Goal: Information Seeking & Learning: Learn about a topic

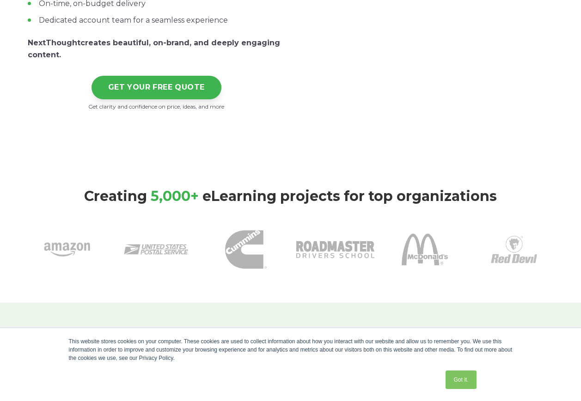
scroll to position [277, 0]
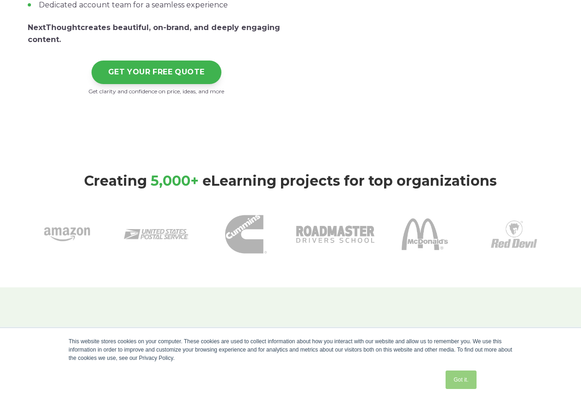
click at [454, 375] on link "Got it." at bounding box center [460, 379] width 30 height 18
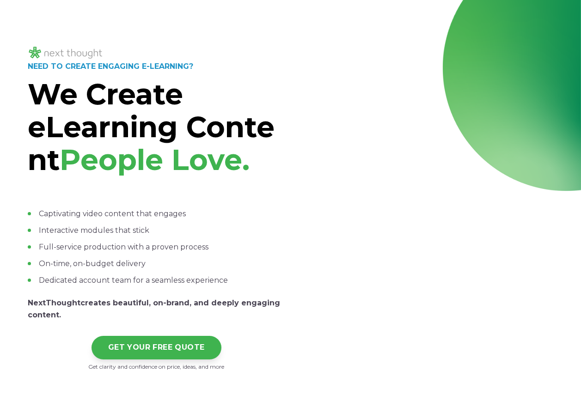
scroll to position [0, 0]
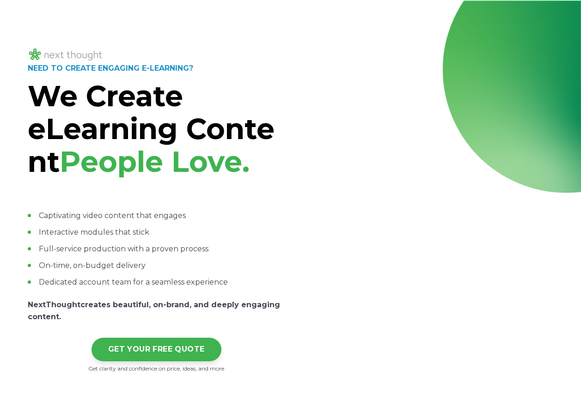
click at [70, 56] on img at bounding box center [66, 54] width 76 height 15
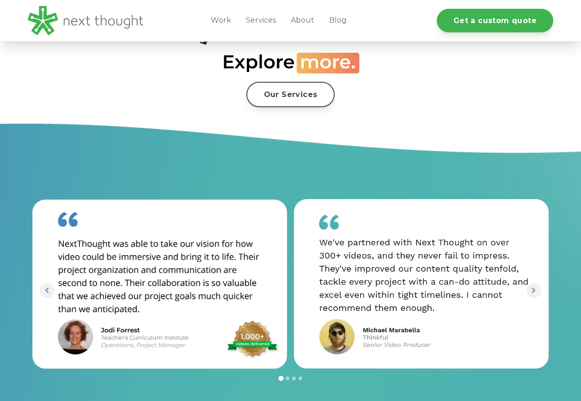
scroll to position [1755, 0]
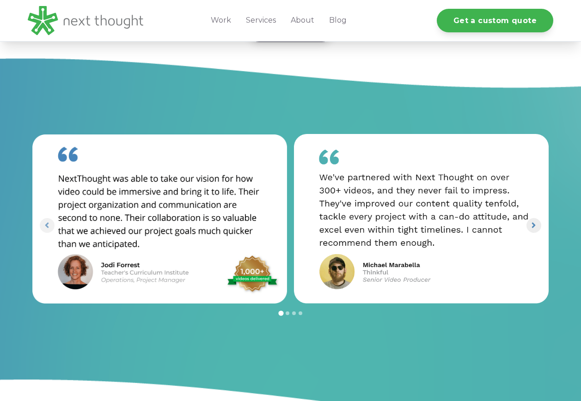
click at [532, 227] on icon "Next slide" at bounding box center [534, 225] width 4 height 6
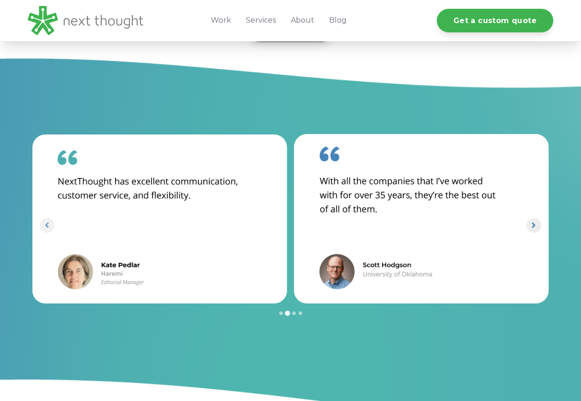
click at [532, 227] on icon "Next slide" at bounding box center [534, 225] width 4 height 6
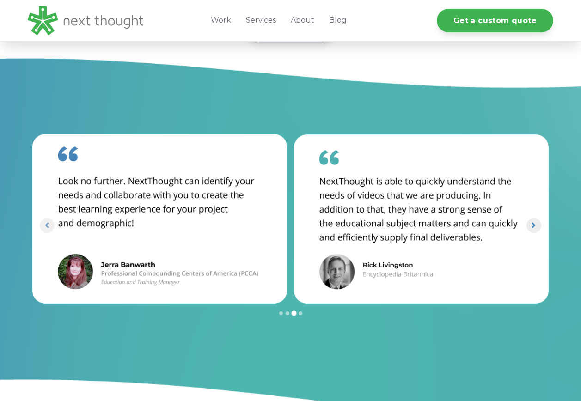
click at [532, 227] on icon "Next slide" at bounding box center [534, 225] width 4 height 6
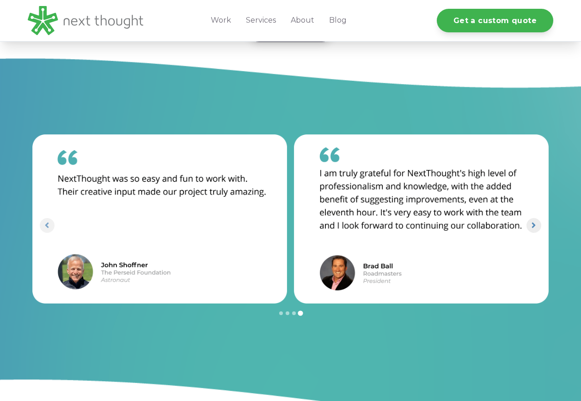
click at [532, 227] on icon "Go to first slide" at bounding box center [534, 225] width 4 height 6
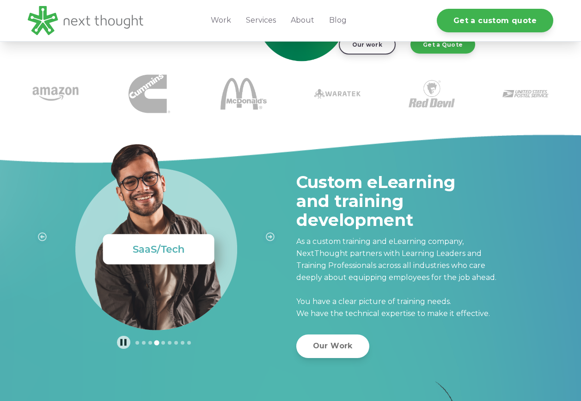
scroll to position [231, 0]
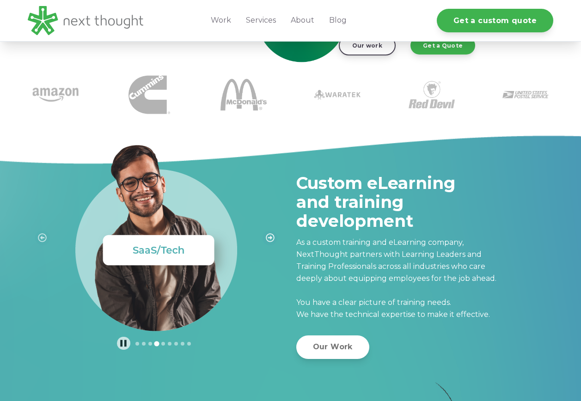
click at [270, 232] on span "Next slide" at bounding box center [270, 237] width 9 height 13
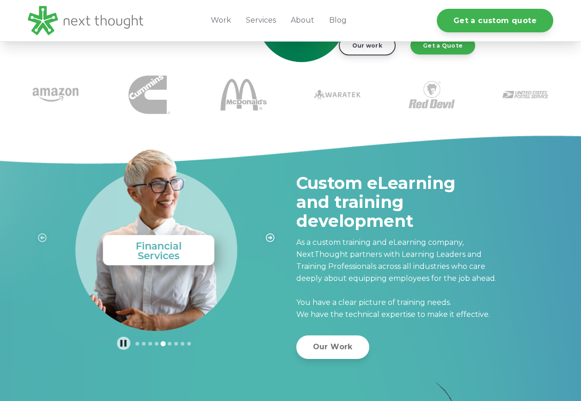
click at [268, 238] on icon "Next slide" at bounding box center [270, 237] width 9 height 9
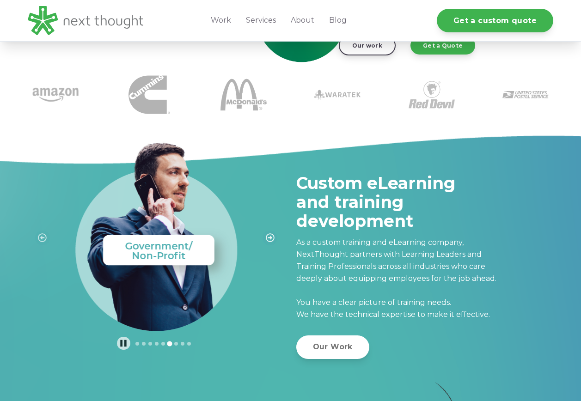
click at [268, 238] on icon "Next slide" at bounding box center [270, 237] width 9 height 9
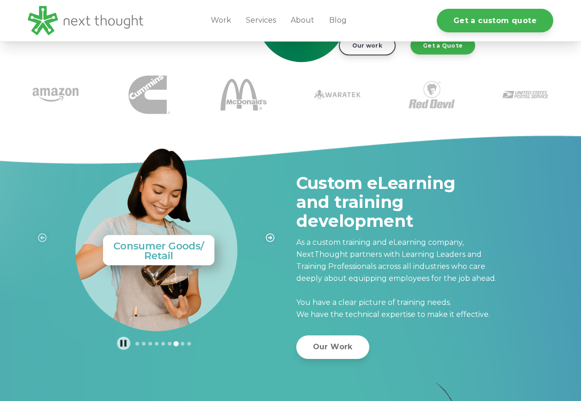
click at [268, 238] on icon "Next slide" at bounding box center [270, 237] width 9 height 9
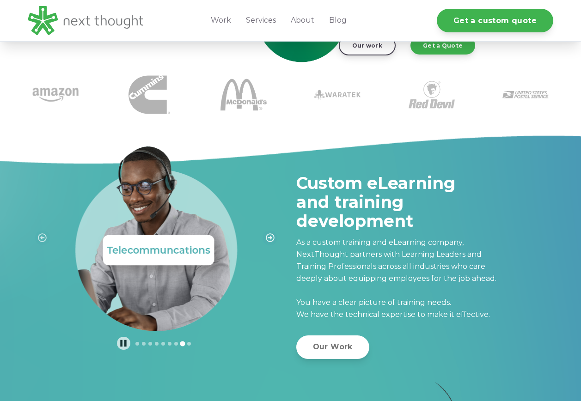
click at [268, 238] on icon "Next slide" at bounding box center [270, 237] width 9 height 9
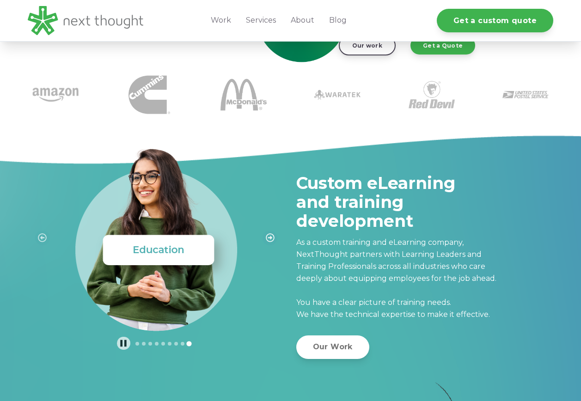
click at [268, 238] on icon "Next slide" at bounding box center [270, 237] width 9 height 9
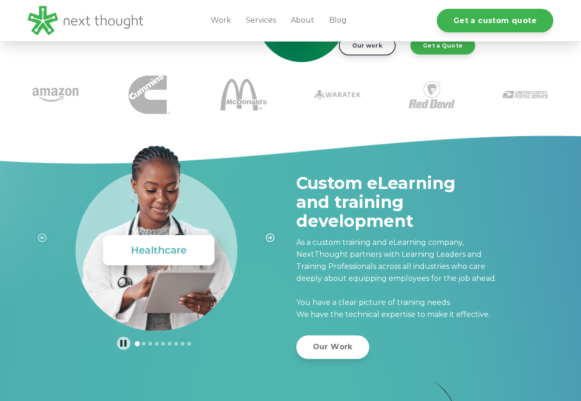
click at [268, 238] on icon "Next slide" at bounding box center [270, 237] width 9 height 9
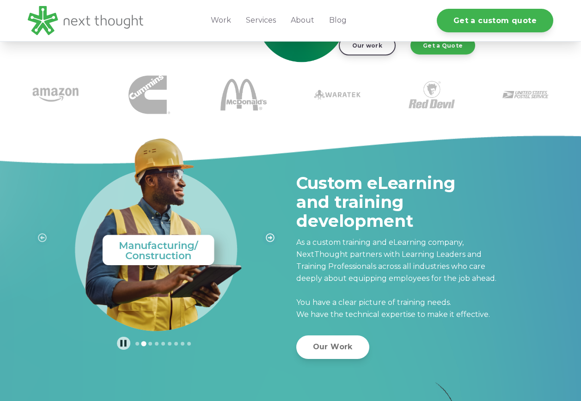
click at [268, 238] on icon "Next slide" at bounding box center [270, 237] width 9 height 9
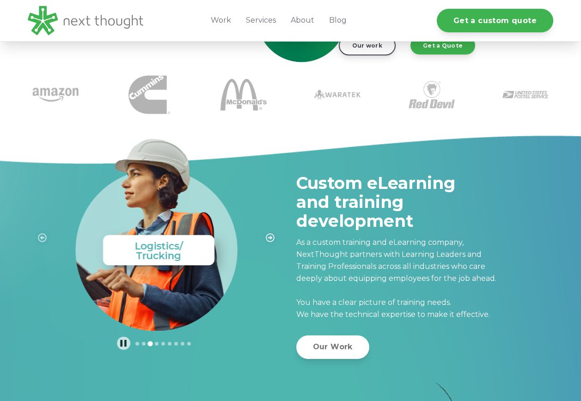
click at [268, 238] on icon "Next slide" at bounding box center [270, 237] width 9 height 9
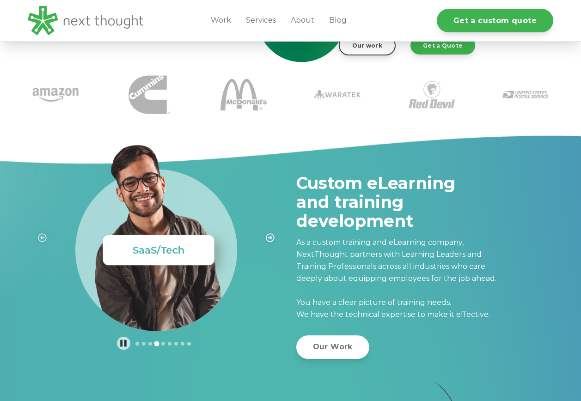
click at [268, 238] on icon "Next slide" at bounding box center [270, 237] width 9 height 9
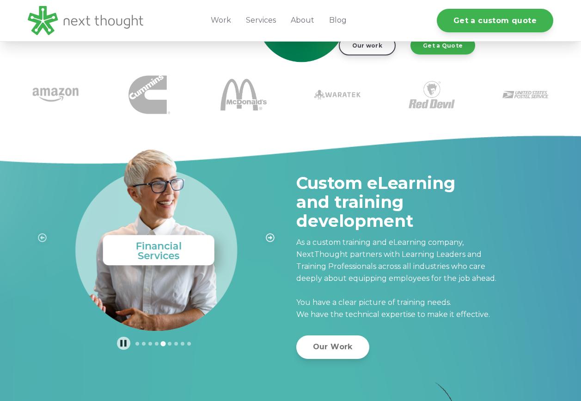
click at [268, 238] on icon "Next slide" at bounding box center [270, 237] width 9 height 9
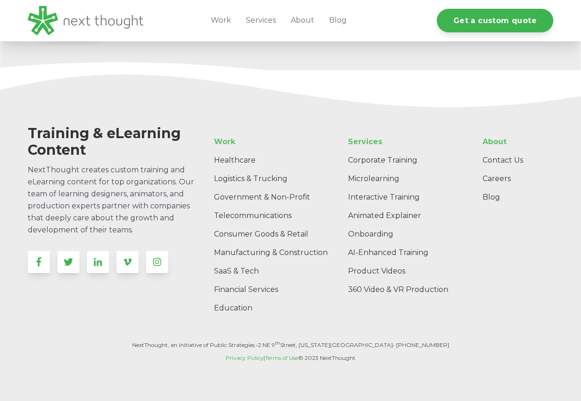
scroll to position [2674, 0]
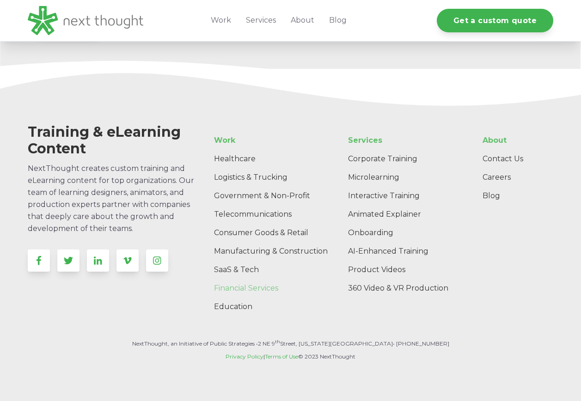
click at [226, 285] on link "Financial Services" at bounding box center [275, 288] width 139 height 18
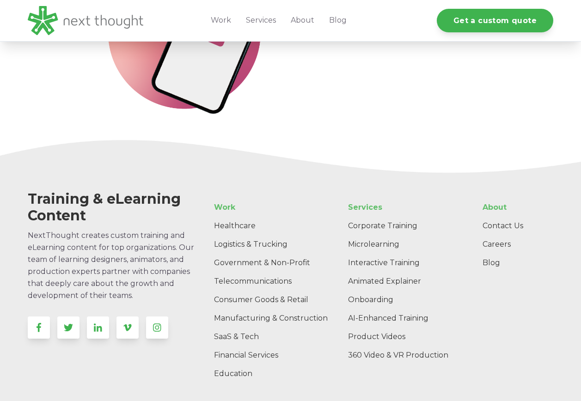
scroll to position [1663, 0]
click at [382, 216] on link "Corporate Training" at bounding box center [401, 225] width 123 height 18
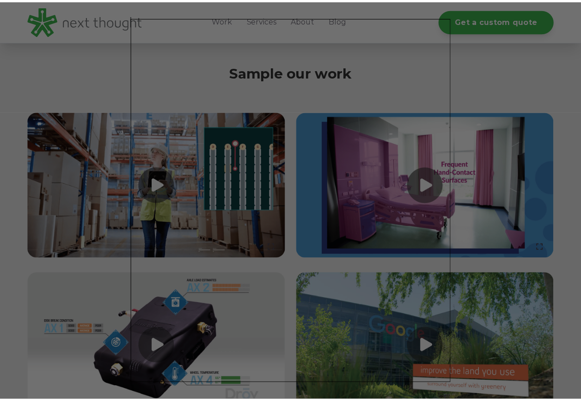
scroll to position [1109, 0]
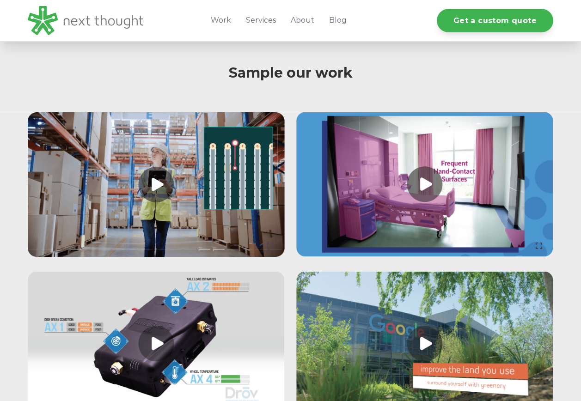
click at [156, 180] on link at bounding box center [156, 184] width 257 height 145
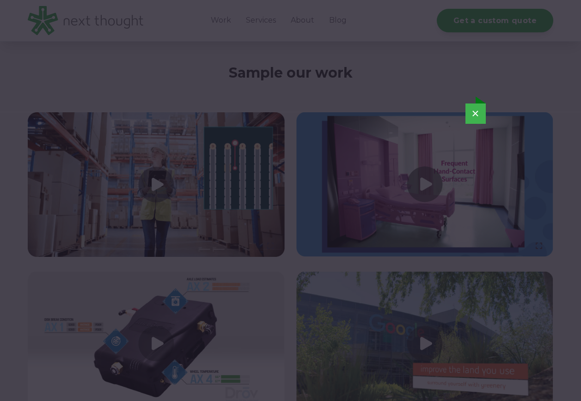
click at [475, 110] on button "×" at bounding box center [475, 113] width 20 height 20
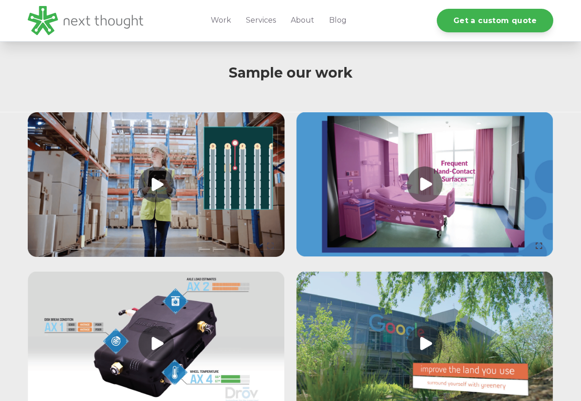
click at [429, 180] on link at bounding box center [424, 184] width 257 height 145
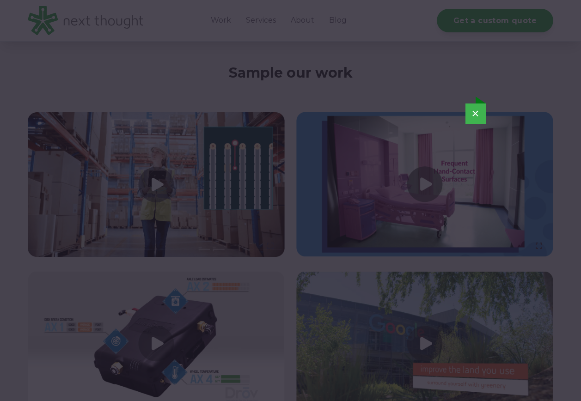
click at [477, 113] on button "×" at bounding box center [475, 113] width 20 height 20
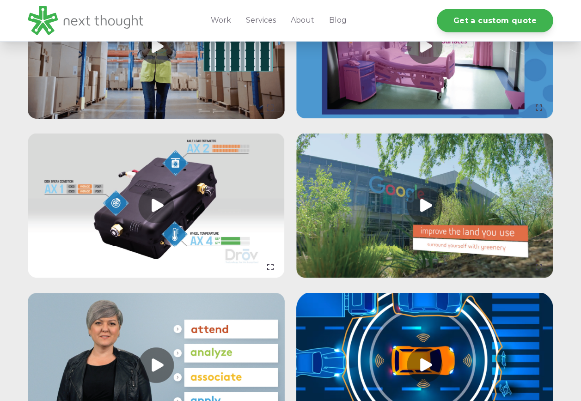
scroll to position [1247, 0]
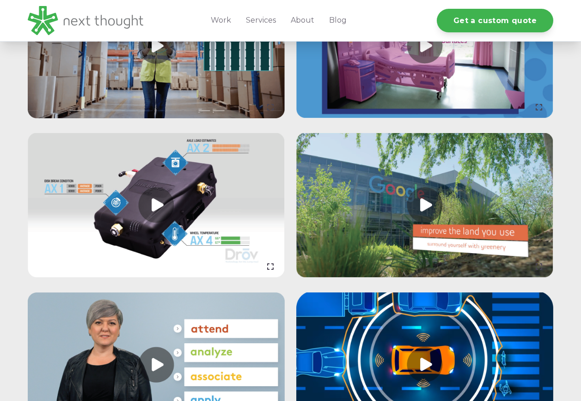
click at [162, 207] on link at bounding box center [156, 205] width 257 height 145
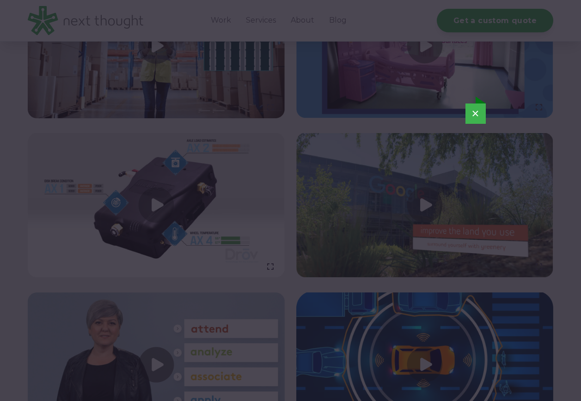
click at [472, 110] on button "×" at bounding box center [475, 113] width 20 height 20
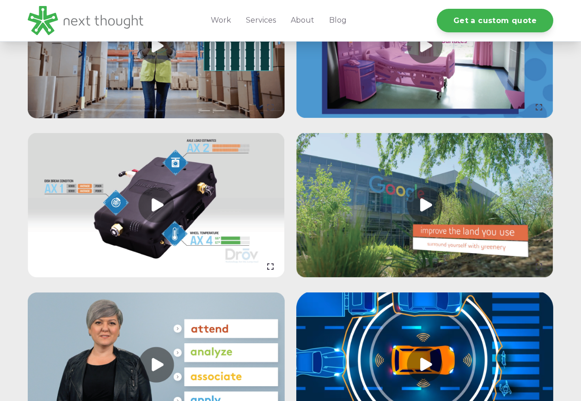
click at [405, 193] on link at bounding box center [424, 205] width 257 height 145
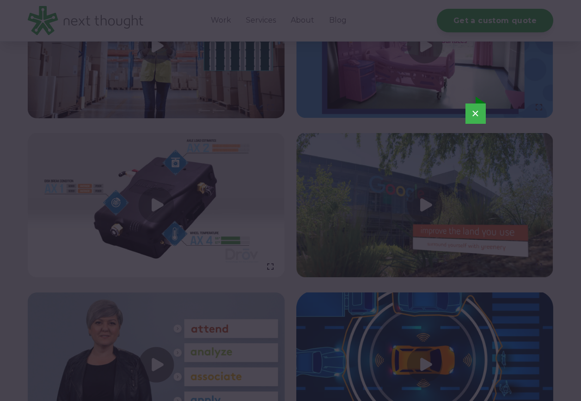
click at [477, 113] on button "×" at bounding box center [475, 113] width 20 height 20
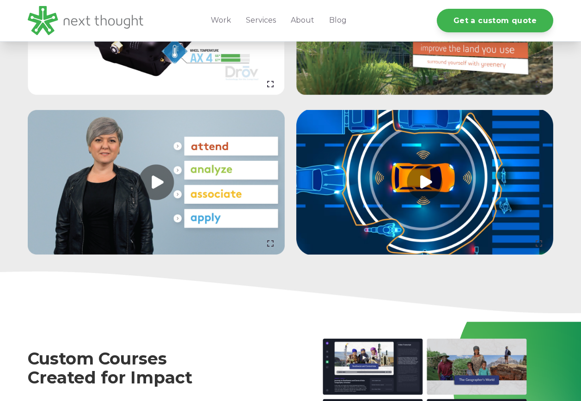
scroll to position [1432, 0]
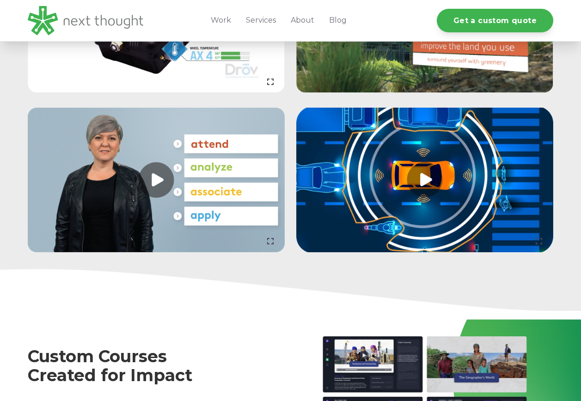
click at [163, 175] on link at bounding box center [156, 180] width 257 height 145
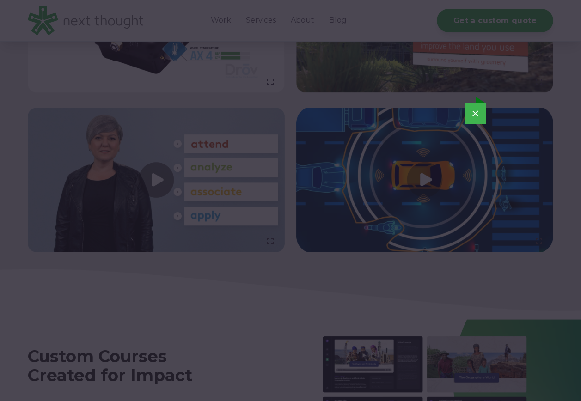
click at [474, 115] on button "×" at bounding box center [475, 113] width 20 height 20
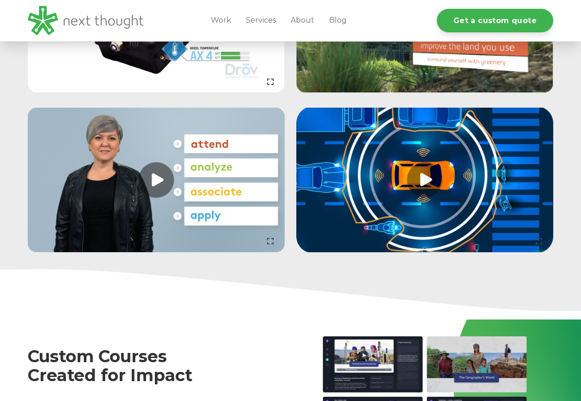
click at [419, 171] on link at bounding box center [424, 180] width 257 height 145
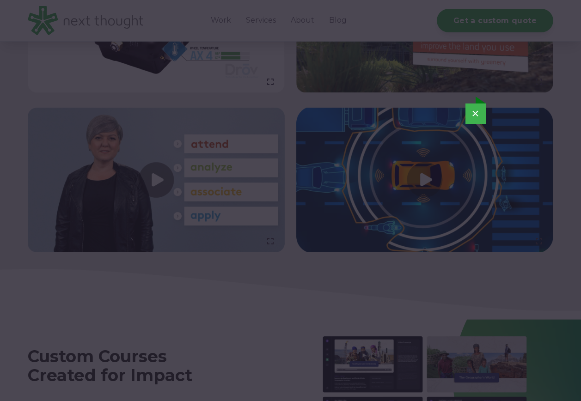
click at [473, 109] on button "×" at bounding box center [475, 113] width 20 height 20
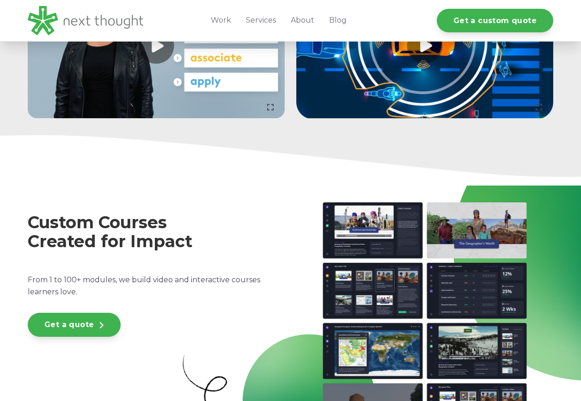
scroll to position [1617, 0]
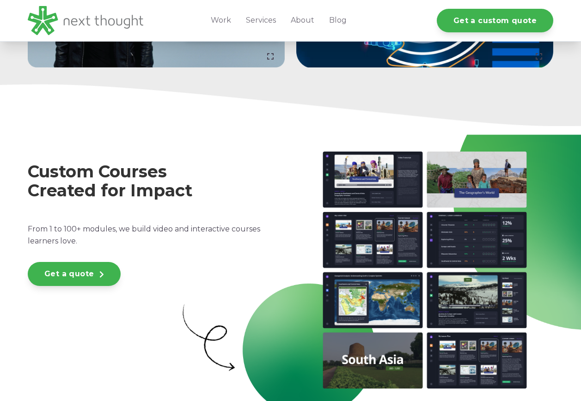
click at [381, 171] on img at bounding box center [424, 270] width 257 height 237
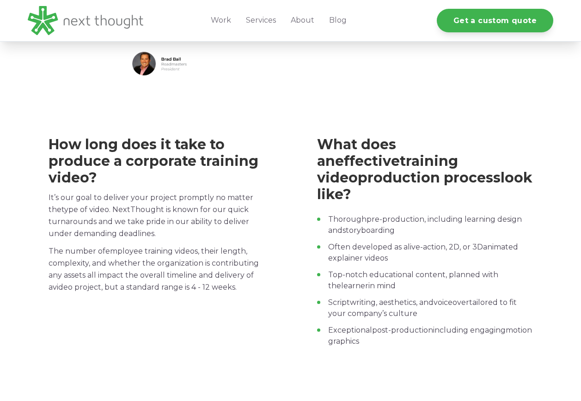
scroll to position [2633, 0]
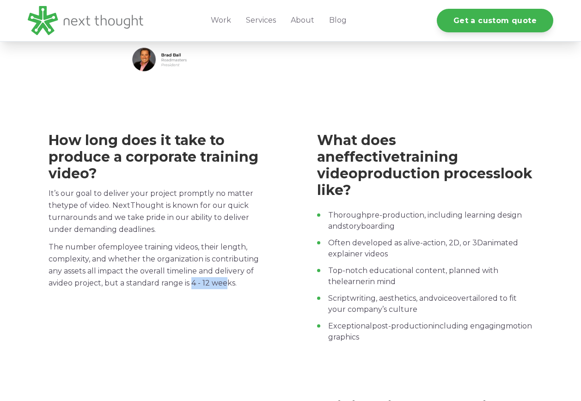
drag, startPoint x: 187, startPoint y: 284, endPoint x: 224, endPoint y: 284, distance: 37.0
click at [224, 284] on p "The number of employee training videos , their length, complexity, and whether …" at bounding box center [156, 265] width 215 height 48
drag, startPoint x: 224, startPoint y: 284, endPoint x: 168, endPoint y: 317, distance: 65.0
click at [168, 317] on div "How long does it take to produce a corporate training video? It’s our goal to d…" at bounding box center [290, 243] width 525 height 222
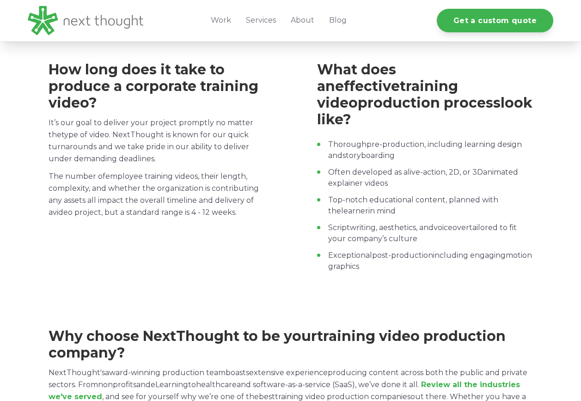
scroll to position [2587, 0]
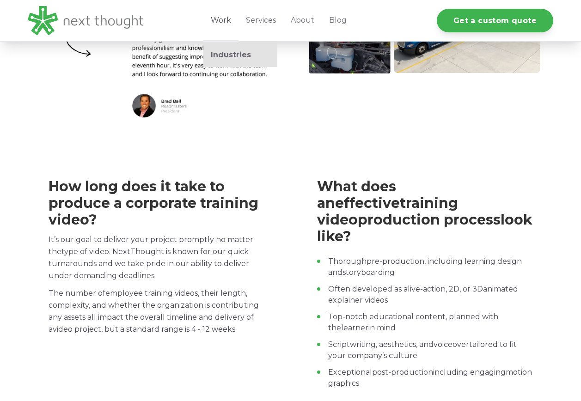
click at [223, 20] on link "Work" at bounding box center [220, 20] width 35 height 41
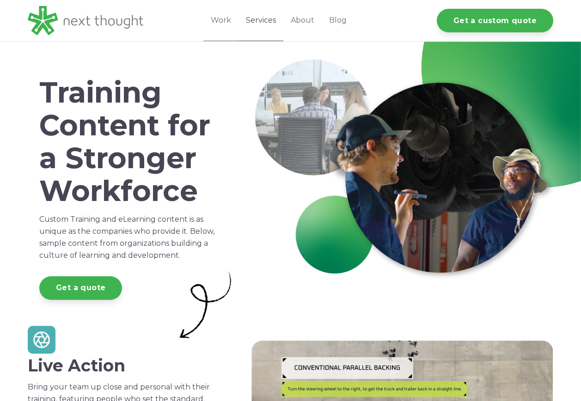
click at [260, 20] on link "Services" at bounding box center [260, 20] width 45 height 41
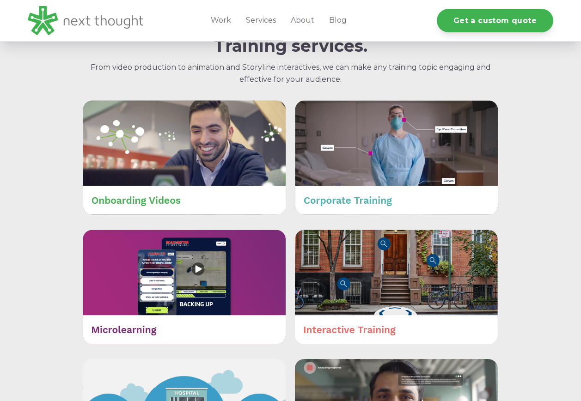
scroll to position [370, 0]
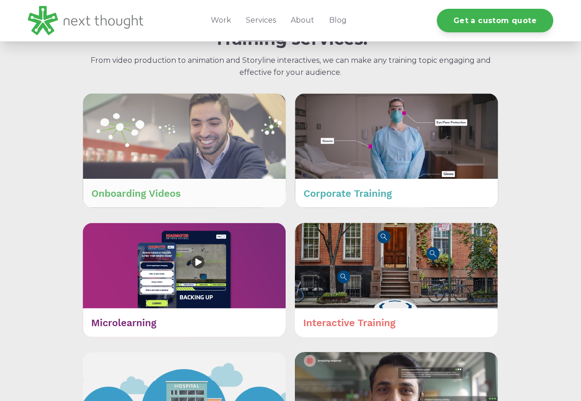
click at [178, 131] on img at bounding box center [184, 150] width 203 height 115
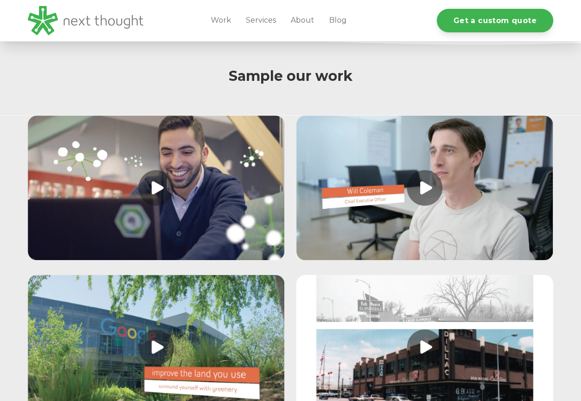
scroll to position [924, 0]
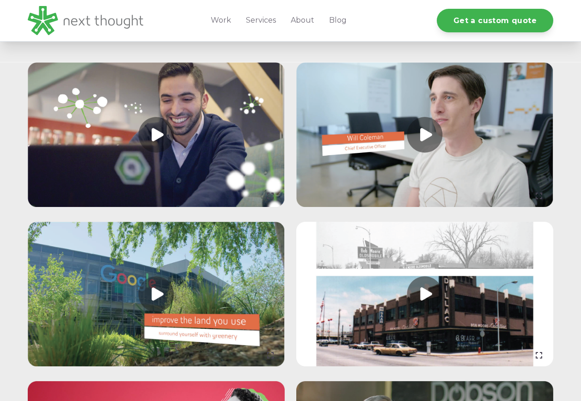
click at [157, 133] on link at bounding box center [156, 134] width 257 height 145
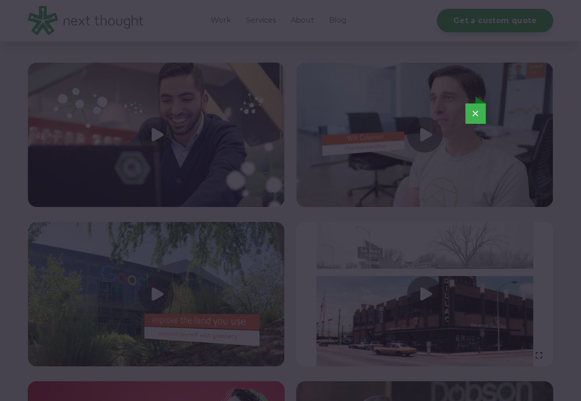
click at [474, 115] on button "×" at bounding box center [475, 113] width 20 height 20
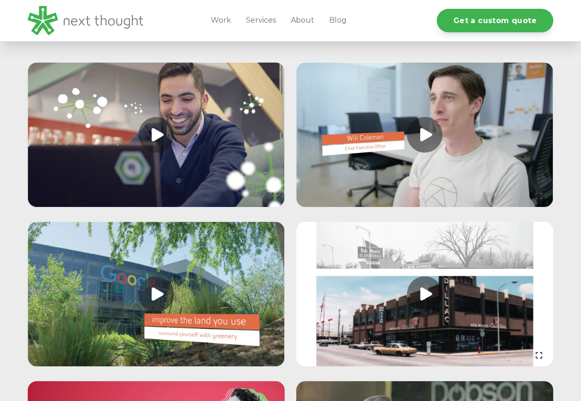
click at [425, 131] on link at bounding box center [424, 134] width 257 height 145
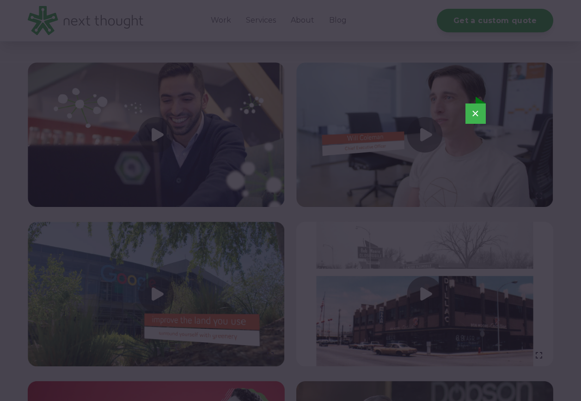
click at [479, 114] on button "×" at bounding box center [475, 113] width 20 height 20
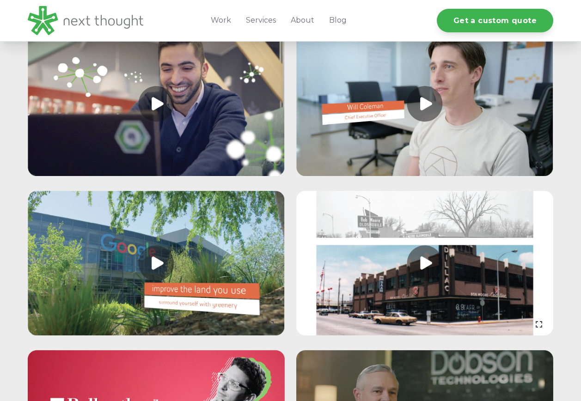
scroll to position [1062, 0]
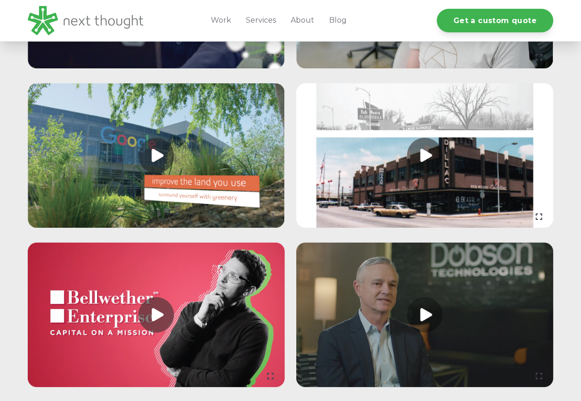
click at [422, 154] on link at bounding box center [424, 155] width 257 height 145
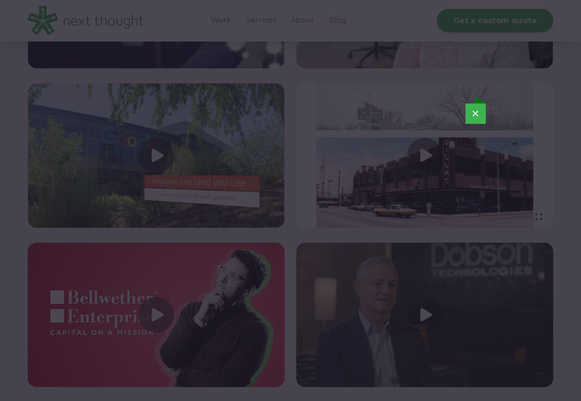
click at [479, 114] on button "×" at bounding box center [475, 113] width 20 height 20
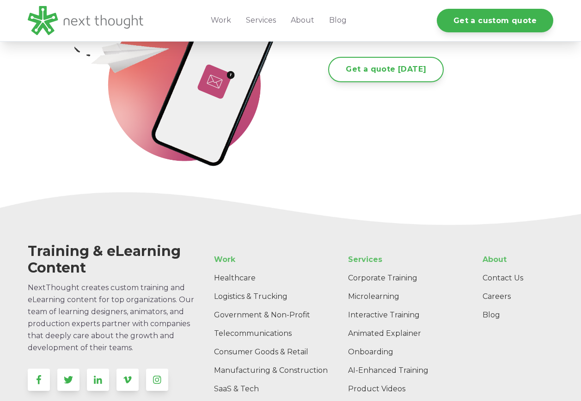
scroll to position [1709, 0]
click at [235, 386] on link "SaaS & Tech" at bounding box center [275, 388] width 139 height 18
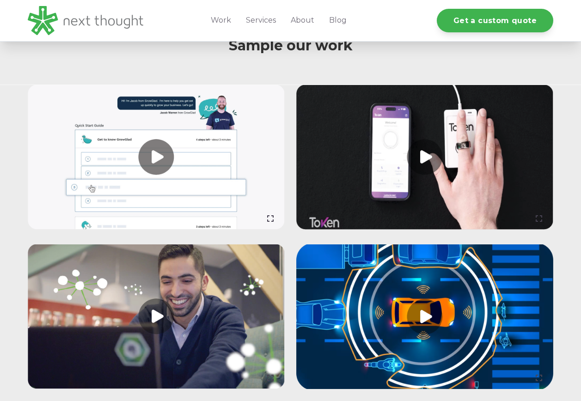
scroll to position [785, 0]
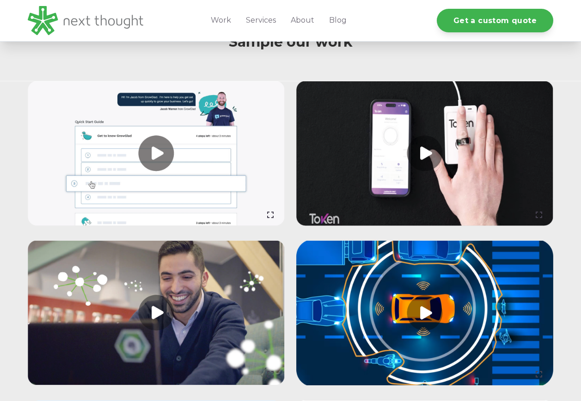
click at [161, 173] on link at bounding box center [156, 153] width 257 height 145
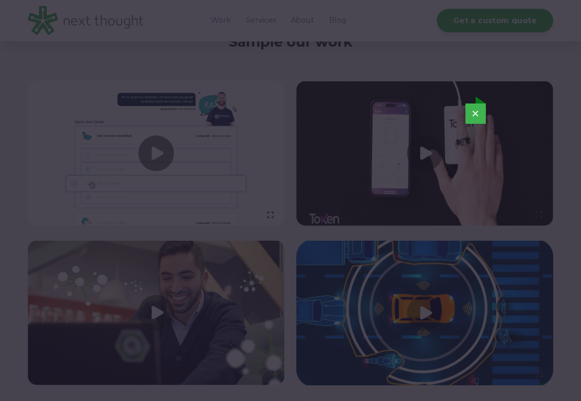
click at [474, 113] on button "×" at bounding box center [475, 113] width 20 height 20
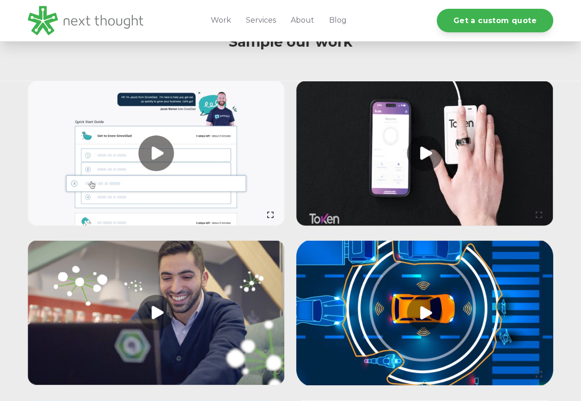
click at [430, 167] on link at bounding box center [424, 153] width 257 height 145
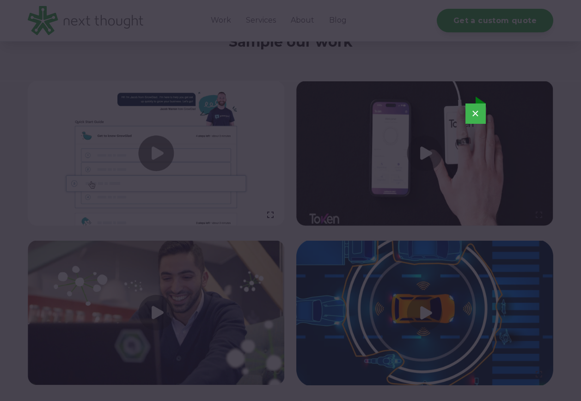
click at [472, 115] on button "×" at bounding box center [475, 113] width 20 height 20
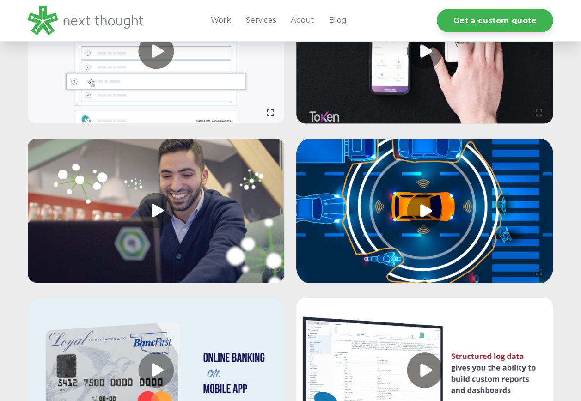
scroll to position [924, 0]
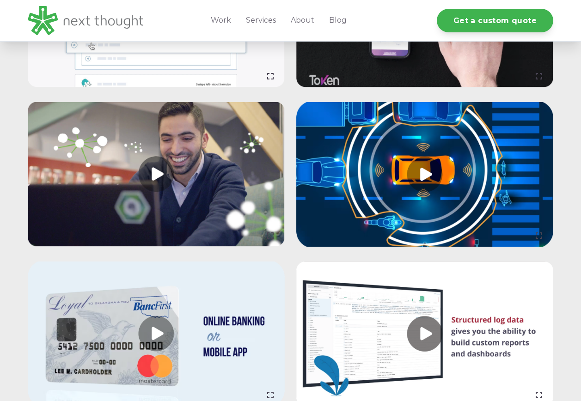
click at [162, 190] on link at bounding box center [156, 174] width 257 height 145
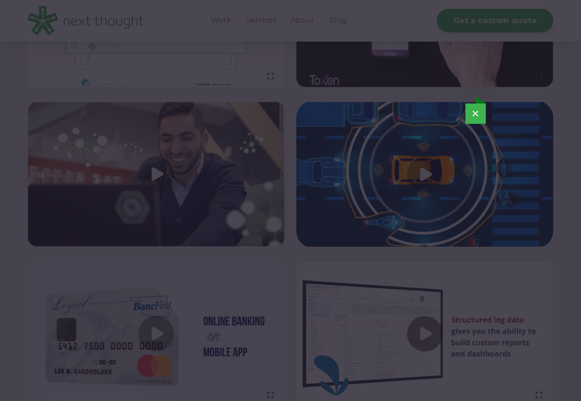
click at [473, 113] on button "×" at bounding box center [475, 113] width 20 height 20
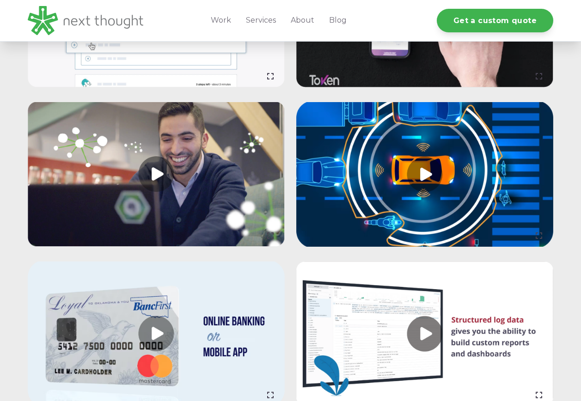
click at [147, 202] on link at bounding box center [156, 174] width 257 height 145
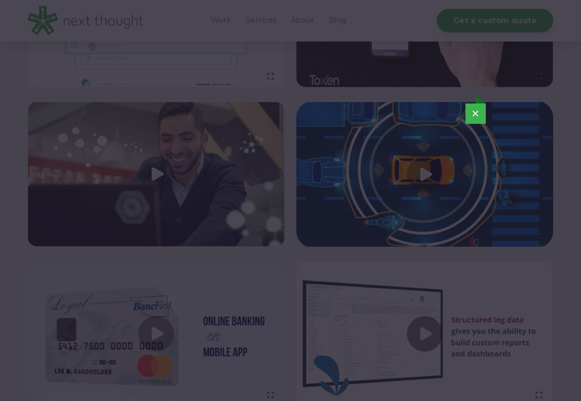
click at [474, 112] on button "×" at bounding box center [475, 113] width 20 height 20
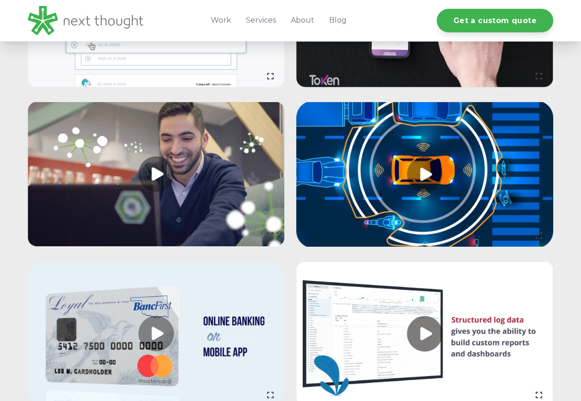
click at [419, 188] on link at bounding box center [424, 174] width 257 height 145
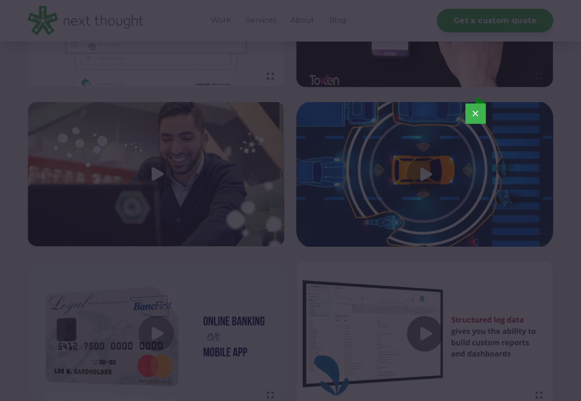
click at [475, 112] on button "×" at bounding box center [475, 113] width 20 height 20
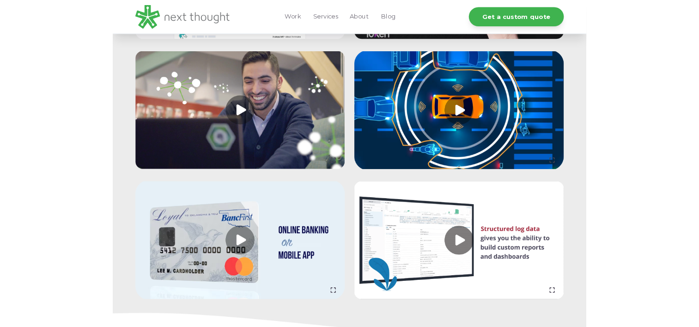
scroll to position [1016, 0]
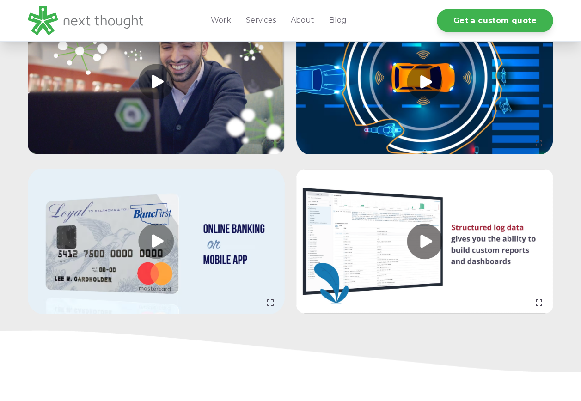
click at [429, 247] on link at bounding box center [424, 241] width 257 height 145
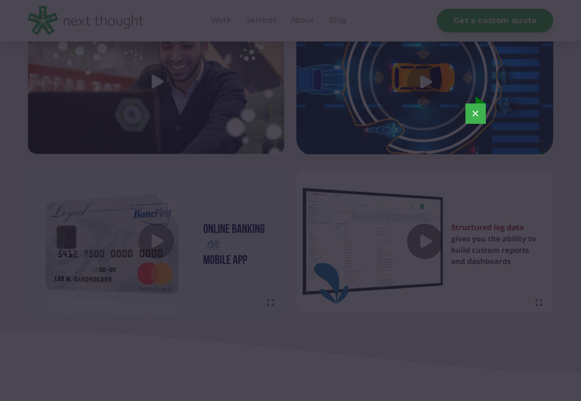
click at [475, 114] on button "×" at bounding box center [475, 113] width 20 height 20
